Goal: Communication & Community: Answer question/provide support

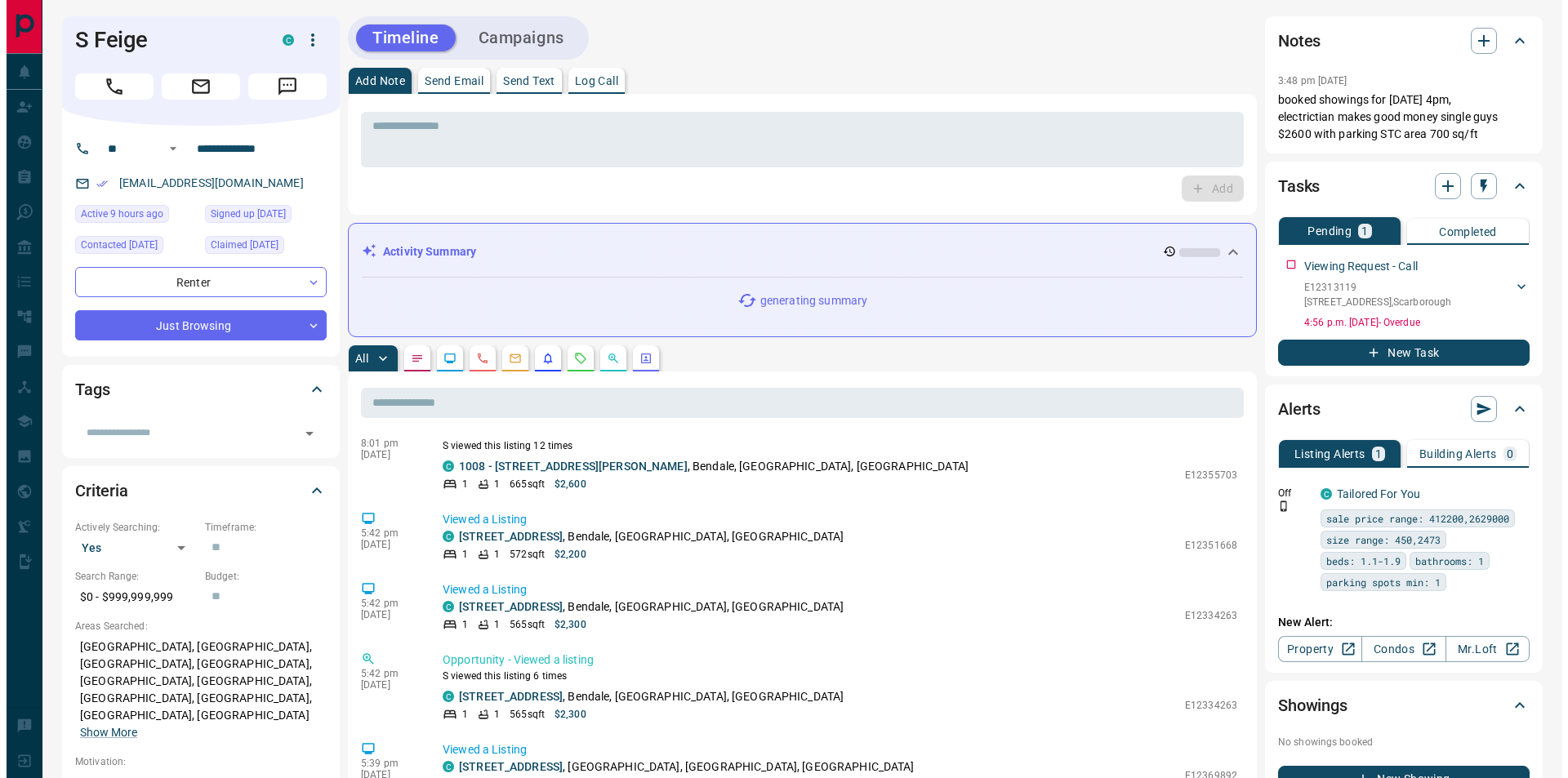
scroll to position [81, 0]
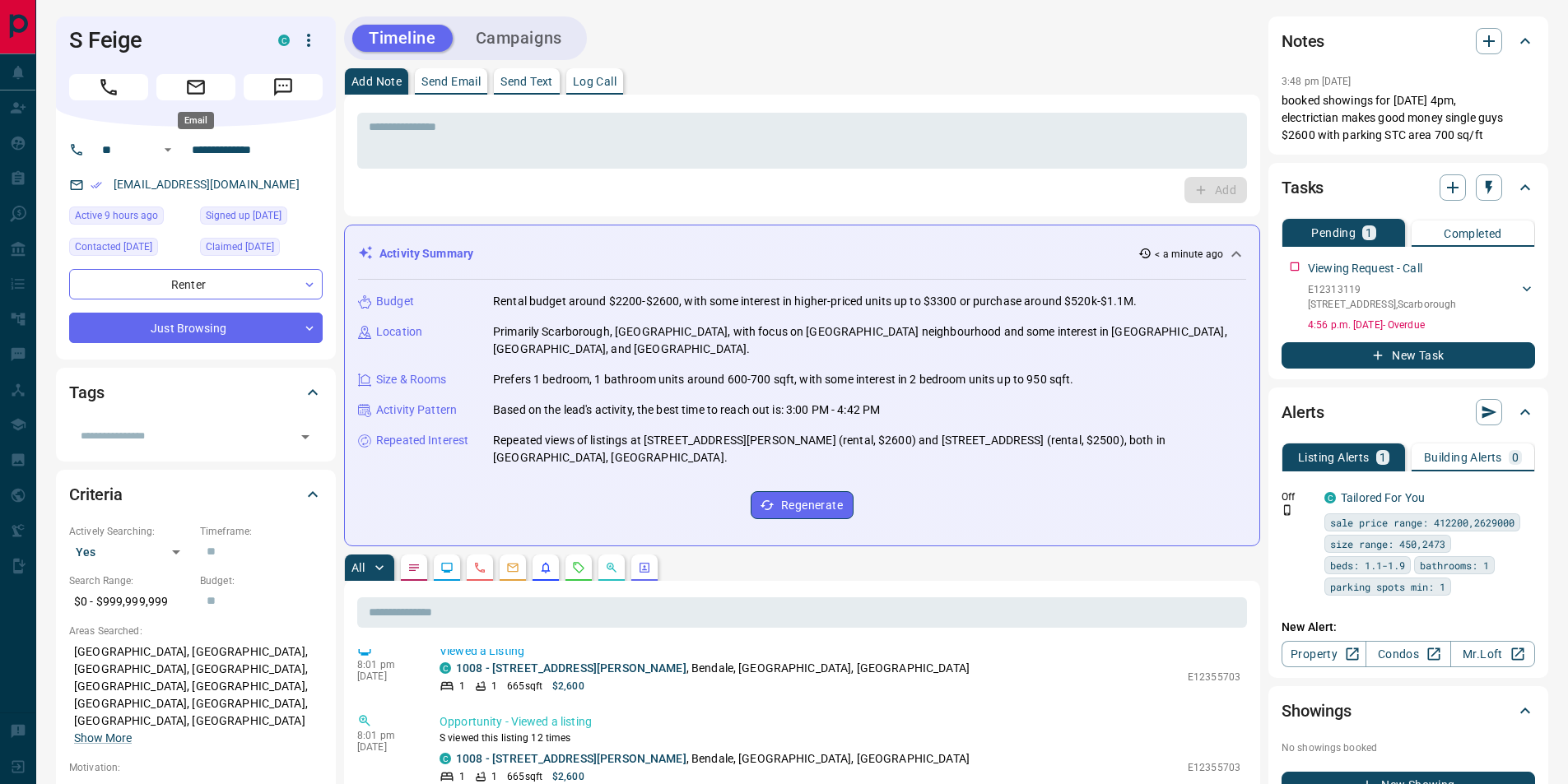
click at [180, 84] on button "Email" at bounding box center [196, 87] width 79 height 27
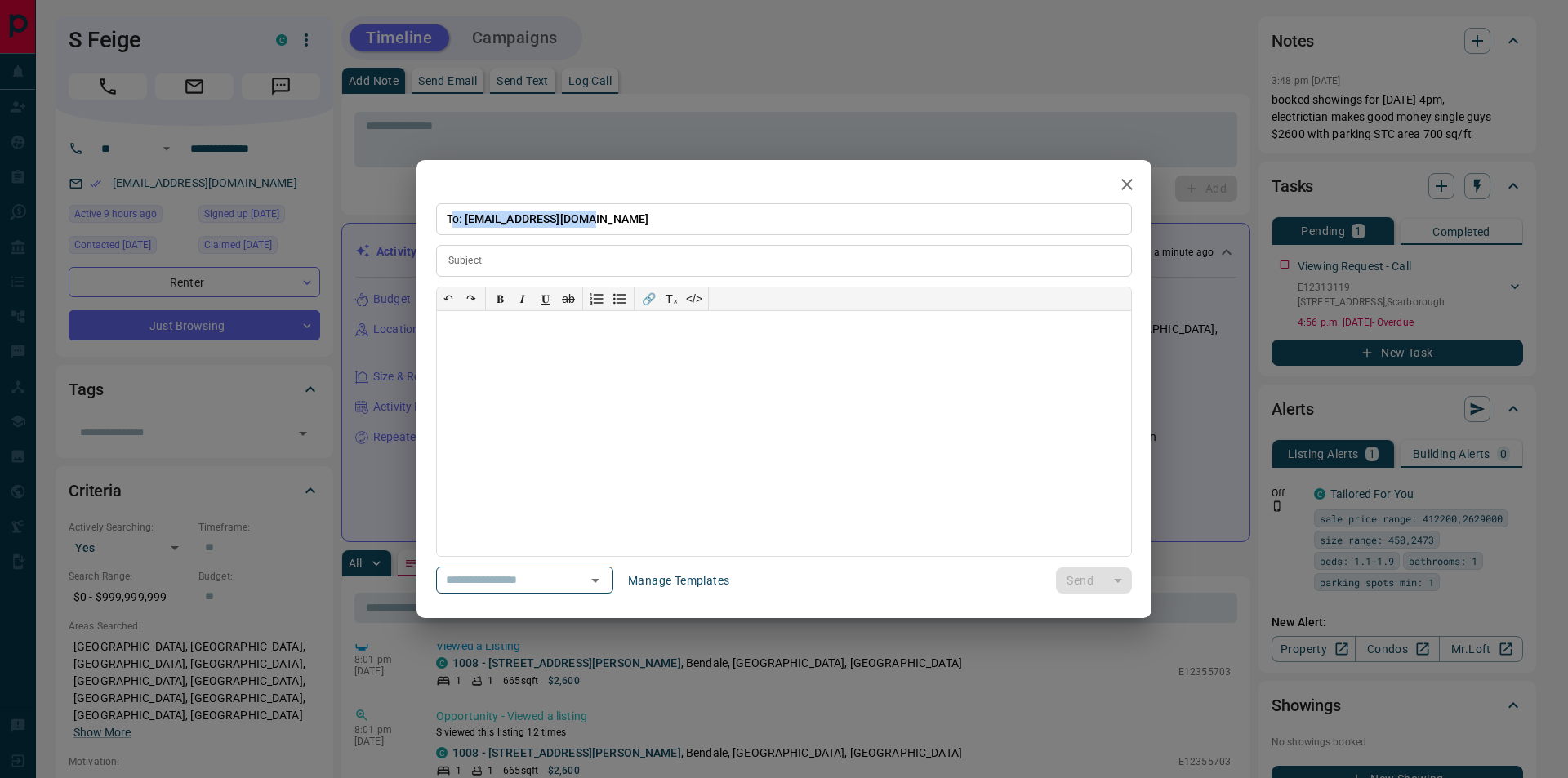
drag, startPoint x: 600, startPoint y: 215, endPoint x: 454, endPoint y: 219, distance: 146.1
click at [454, 219] on p "To: [EMAIL_ADDRESS][DOMAIN_NAME]" at bounding box center [784, 219] width 696 height 32
click at [601, 212] on p "To: [EMAIL_ADDRESS][DOMAIN_NAME]" at bounding box center [784, 219] width 696 height 32
drag, startPoint x: 602, startPoint y: 220, endPoint x: 468, endPoint y: 225, distance: 134.1
click at [468, 225] on p "To: [EMAIL_ADDRESS][DOMAIN_NAME]" at bounding box center [784, 219] width 696 height 32
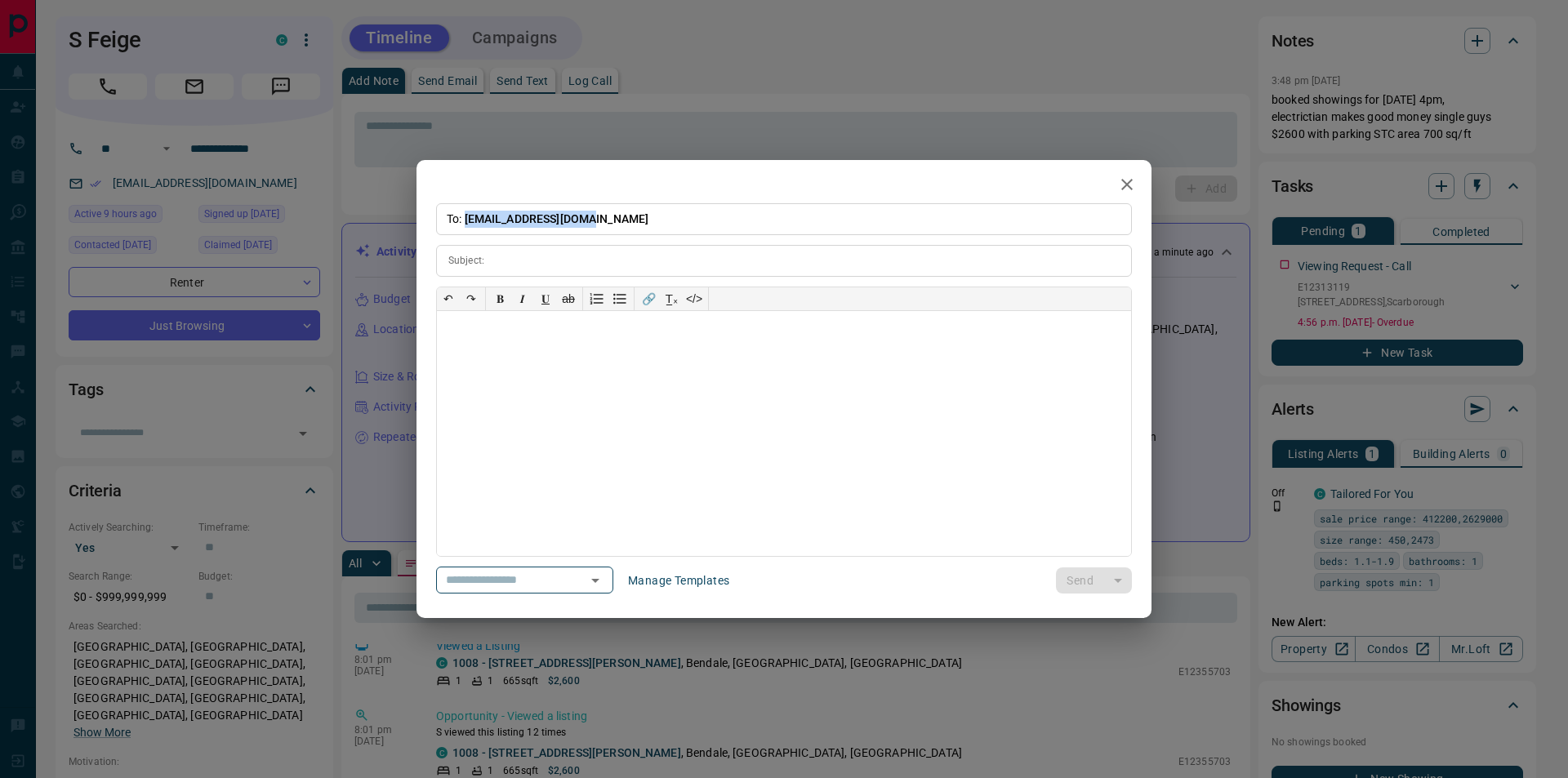
copy span "[EMAIL_ADDRESS][DOMAIN_NAME]"
click at [557, 582] on input "text" at bounding box center [501, 580] width 124 height 20
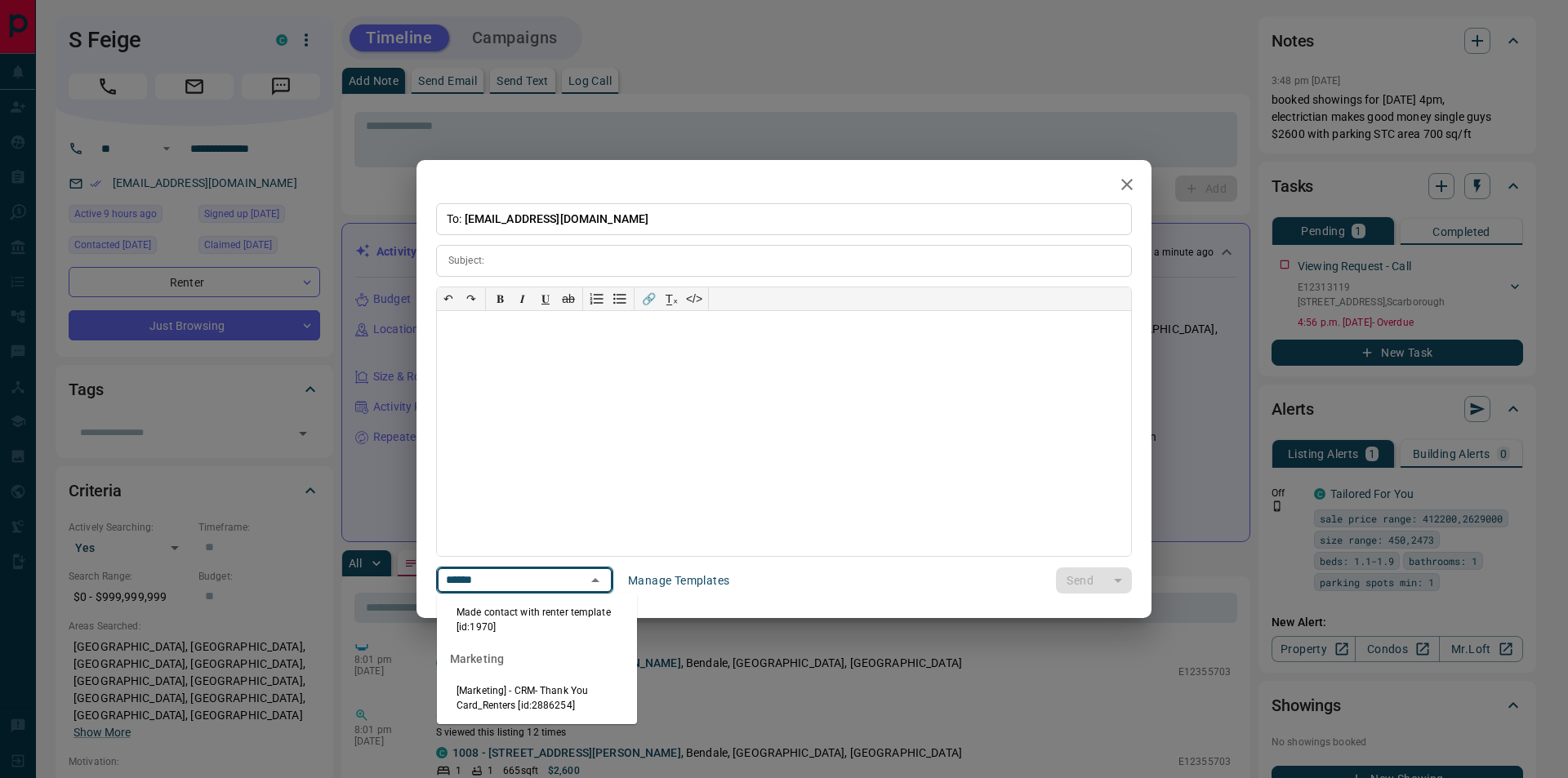
click at [548, 631] on li "Made contact with renter template [id:1970]" at bounding box center [537, 619] width 200 height 39
type input "******"
type input "**********"
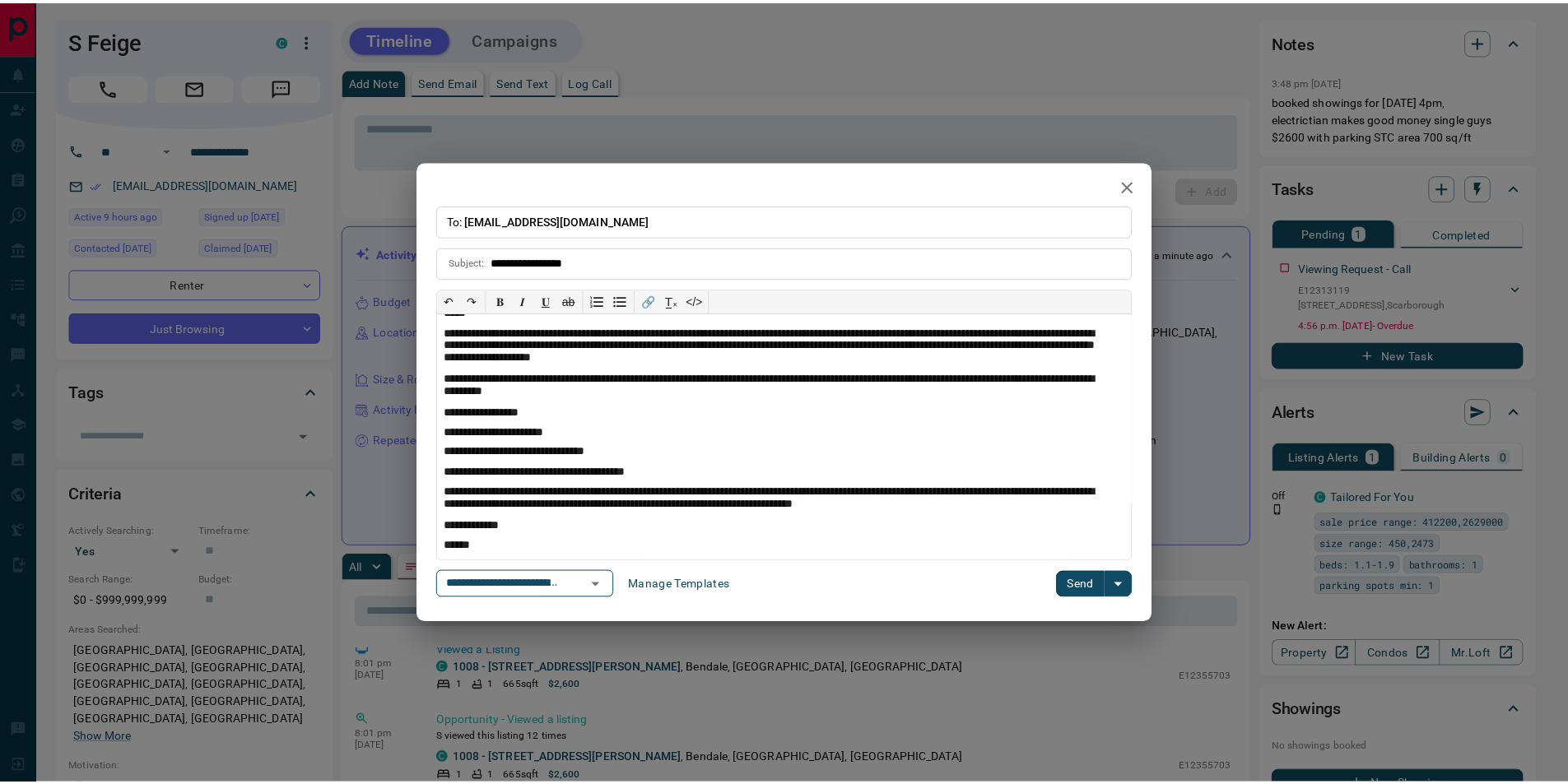
scroll to position [27, 0]
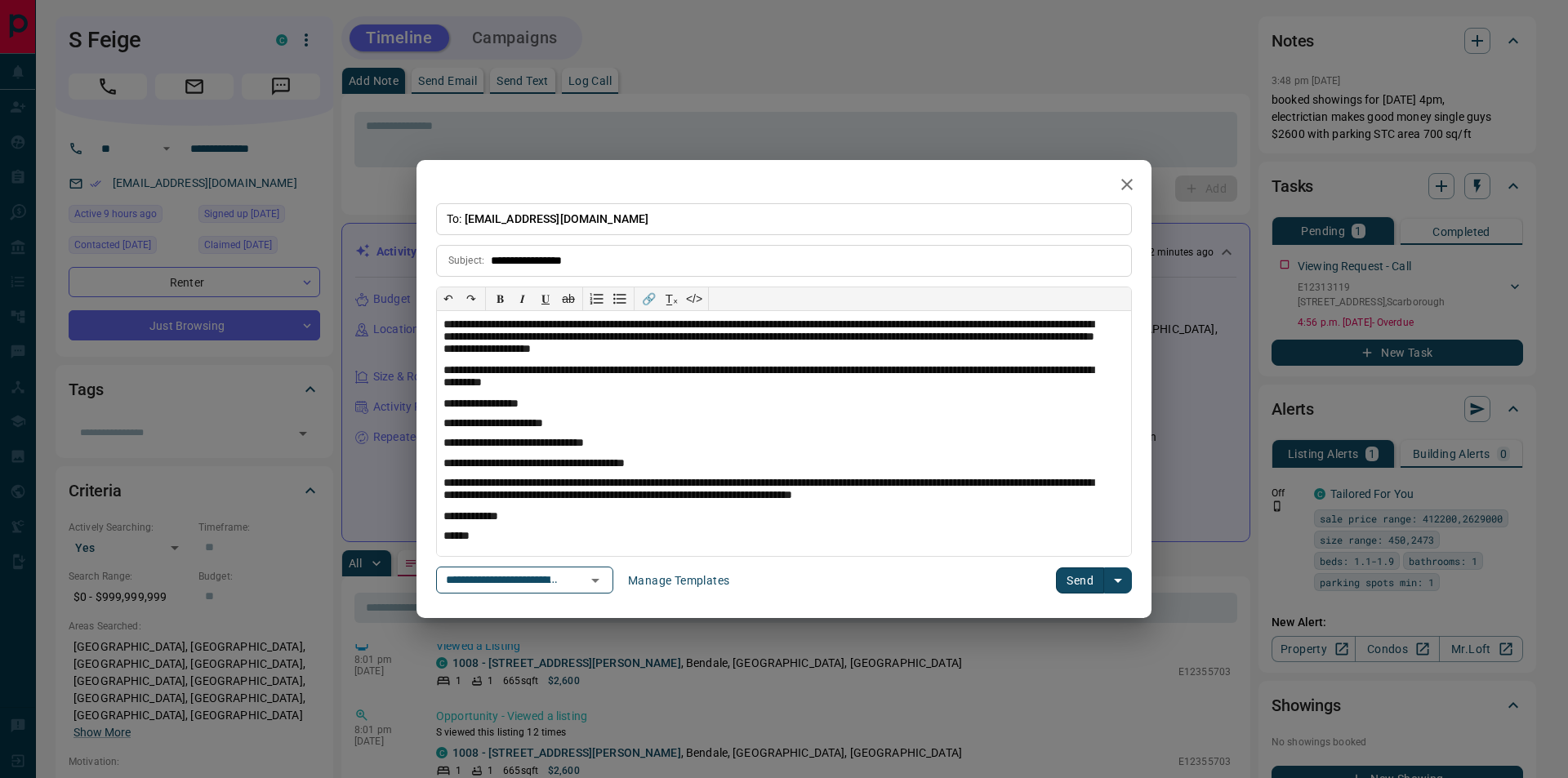
click at [1126, 193] on icon "button" at bounding box center [1127, 184] width 19 height 19
